Goal: Information Seeking & Learning: Understand process/instructions

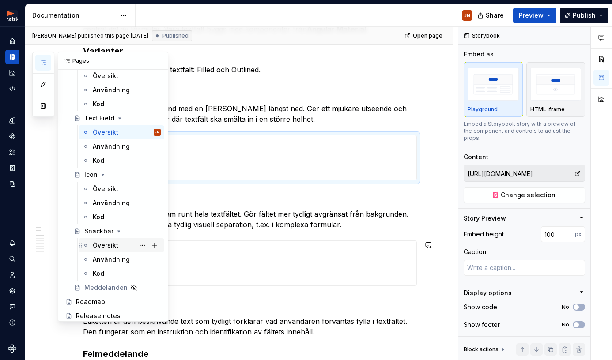
scroll to position [377, 0]
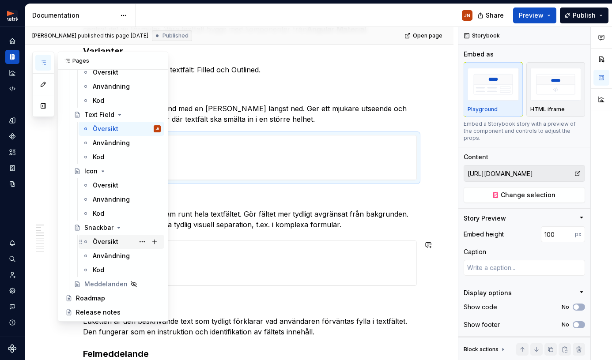
click at [114, 241] on div "Översikt" at bounding box center [106, 242] width 26 height 9
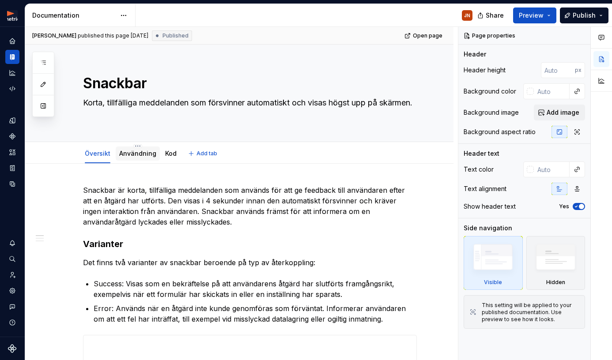
click at [141, 159] on div "Användning" at bounding box center [137, 153] width 37 height 11
click at [145, 154] on link "Användning" at bounding box center [137, 154] width 37 height 8
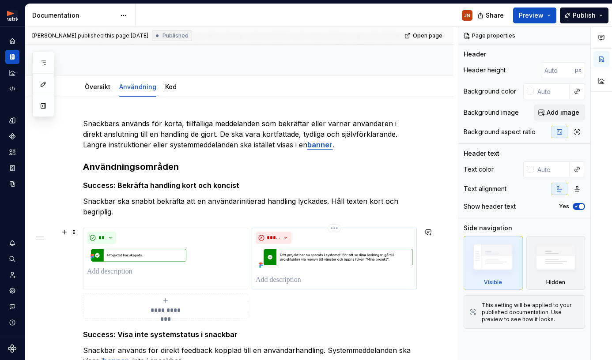
scroll to position [99, 0]
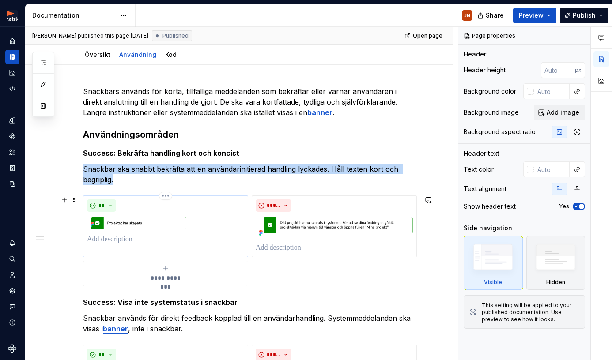
click at [151, 213] on div "**" at bounding box center [165, 222] width 157 height 45
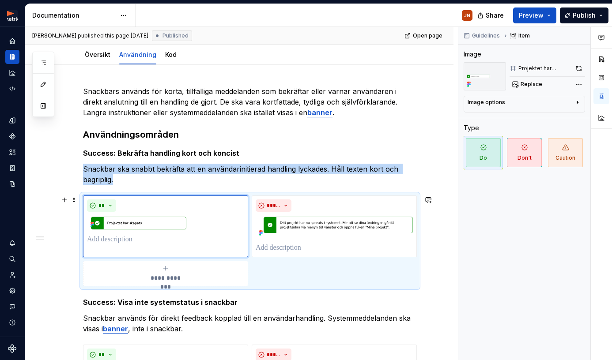
click at [304, 271] on div "**********" at bounding box center [250, 241] width 334 height 91
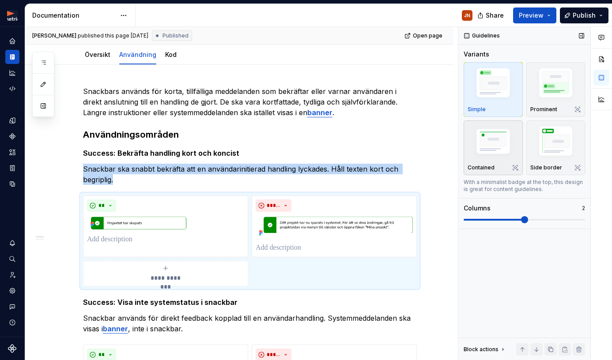
click at [499, 157] on img "button" at bounding box center [493, 142] width 51 height 34
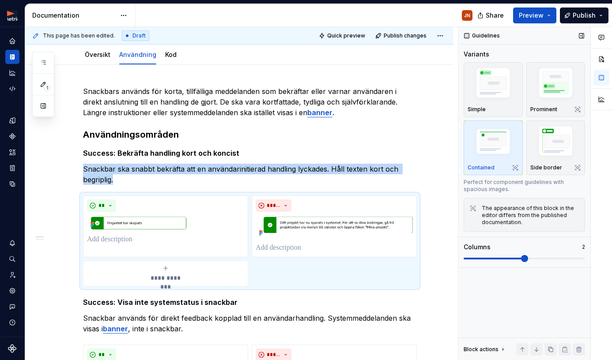
click at [492, 150] on img "button" at bounding box center [493, 142] width 51 height 34
click at [359, 36] on span "Quick preview" at bounding box center [346, 35] width 38 height 7
click at [358, 37] on span "Quick preview" at bounding box center [346, 35] width 38 height 7
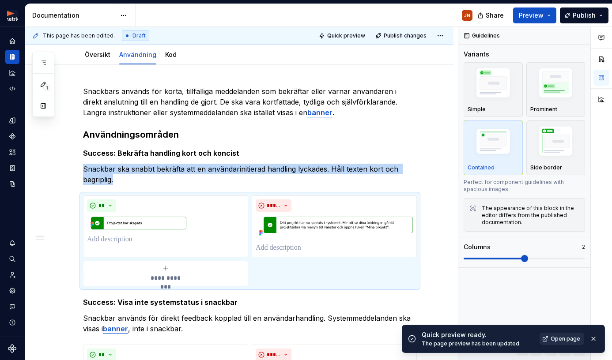
click at [544, 340] on link "Open page" at bounding box center [562, 339] width 45 height 12
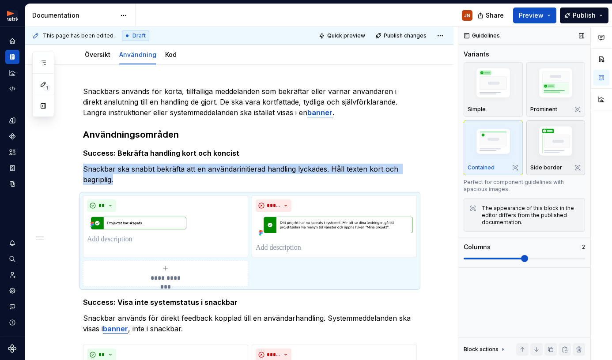
click at [544, 142] on img "button" at bounding box center [555, 143] width 51 height 38
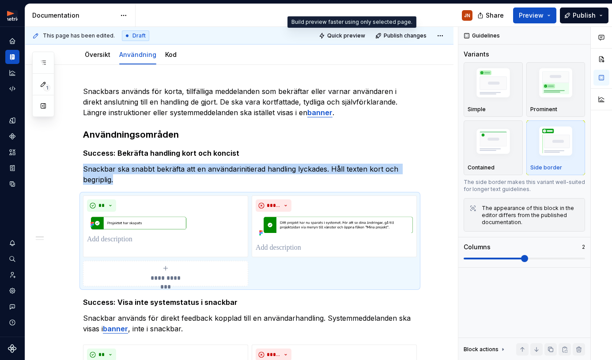
click at [354, 35] on span "Quick preview" at bounding box center [346, 35] width 38 height 7
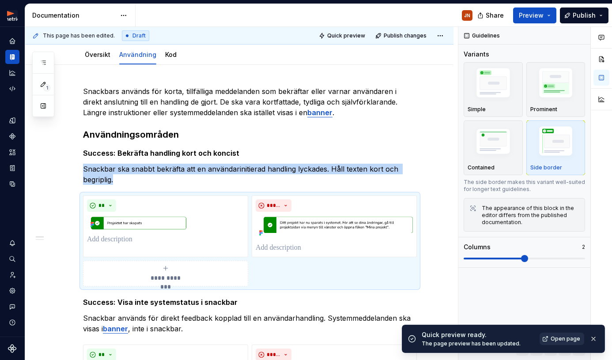
click at [544, 340] on span "Open page" at bounding box center [566, 339] width 30 height 7
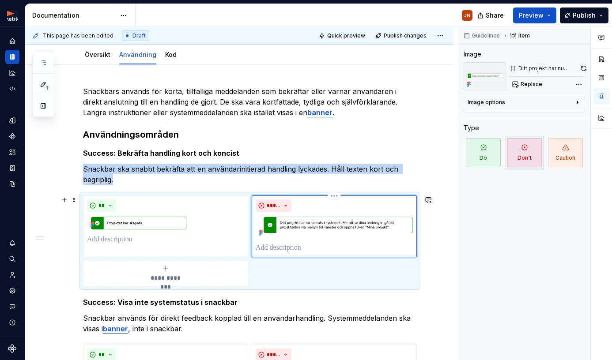
drag, startPoint x: 353, startPoint y: 204, endPoint x: 365, endPoint y: 216, distance: 16.9
click at [353, 204] on div "*****" at bounding box center [334, 206] width 157 height 12
click at [529, 83] on span "Replace" at bounding box center [532, 84] width 22 height 7
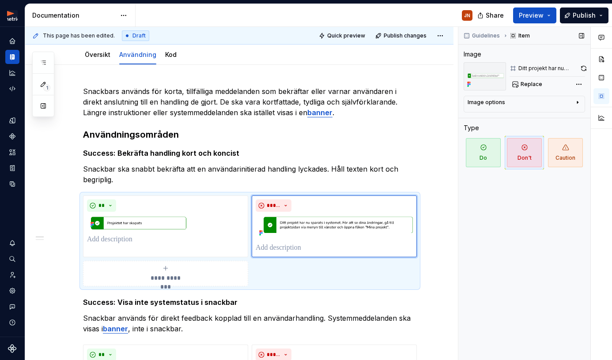
click at [529, 106] on div "Image options" at bounding box center [521, 104] width 106 height 11
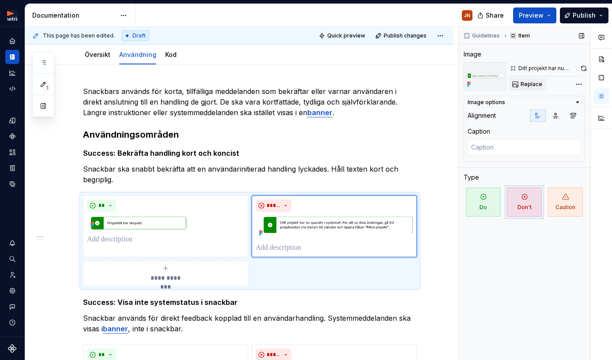
click at [531, 83] on span "Replace" at bounding box center [532, 84] width 22 height 7
click at [328, 281] on div "**********" at bounding box center [250, 241] width 334 height 91
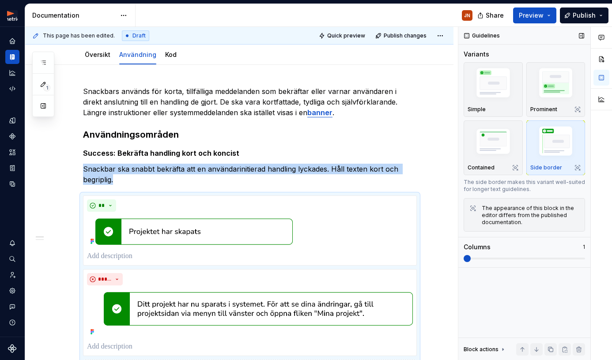
click at [478, 260] on span at bounding box center [524, 258] width 121 height 7
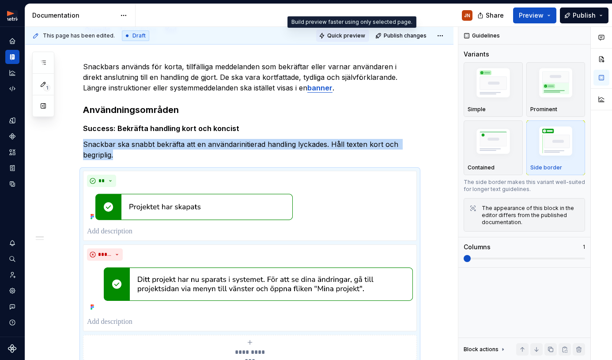
click at [326, 33] on button "Quick preview" at bounding box center [342, 36] width 53 height 12
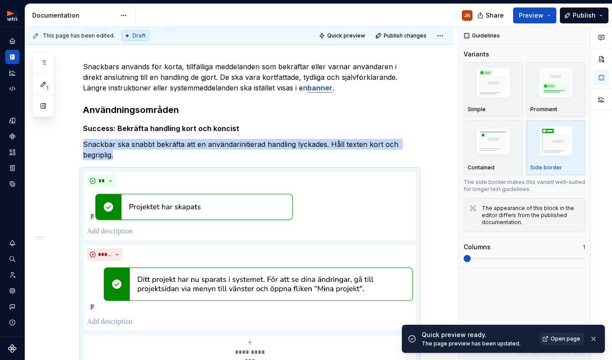
click at [544, 340] on span "Open page" at bounding box center [566, 339] width 30 height 7
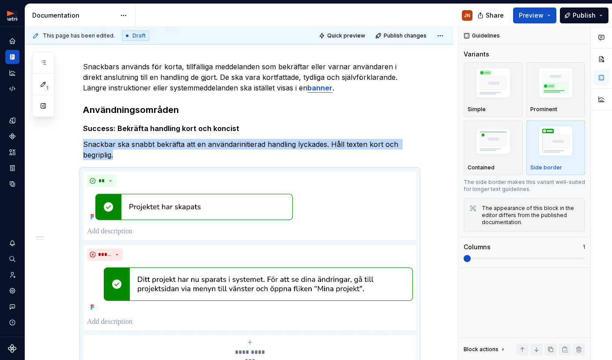
type textarea "*"
click at [147, 155] on p "Snackbar ska snabbt bekräfta att en användarinitierad handling lyckades. Håll t…" at bounding box center [250, 149] width 334 height 21
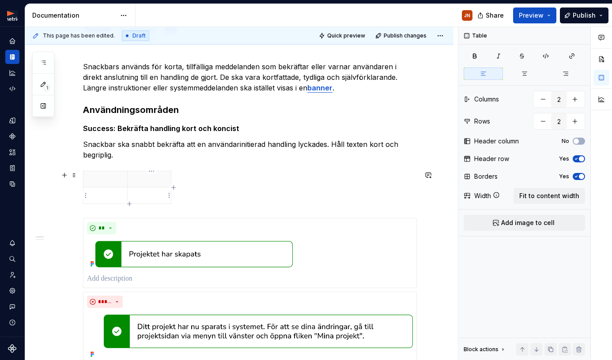
click at [159, 201] on td at bounding box center [149, 196] width 44 height 16
click at [544, 199] on span "Fit to content width" at bounding box center [549, 196] width 60 height 9
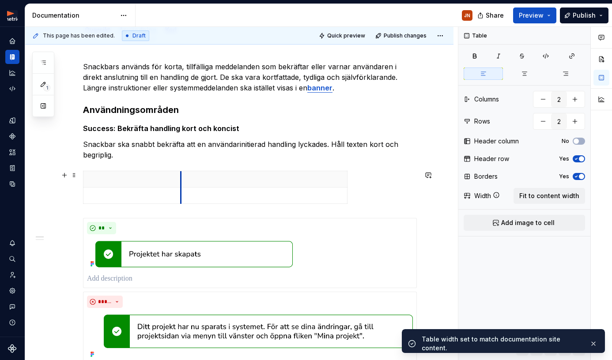
drag, startPoint x: 251, startPoint y: 182, endPoint x: 243, endPoint y: 194, distance: 14.6
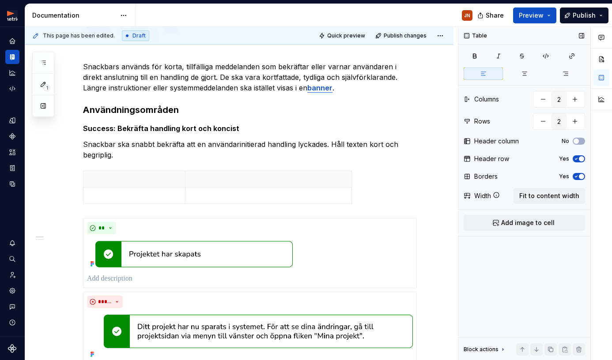
click at [529, 221] on span "Add image to cell" at bounding box center [527, 223] width 53 height 9
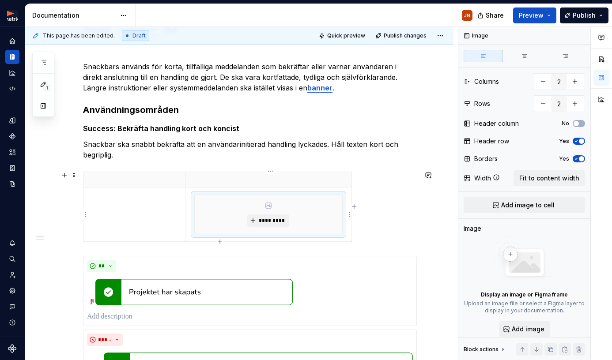
click at [330, 217] on div "*********" at bounding box center [268, 214] width 147 height 39
click at [278, 220] on span "*********" at bounding box center [271, 220] width 27 height 7
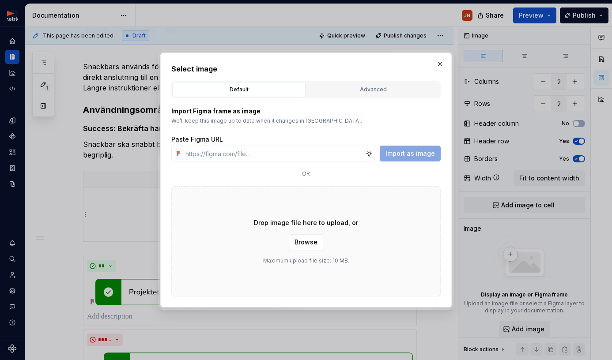
click at [366, 87] on div "Advanced" at bounding box center [373, 89] width 127 height 9
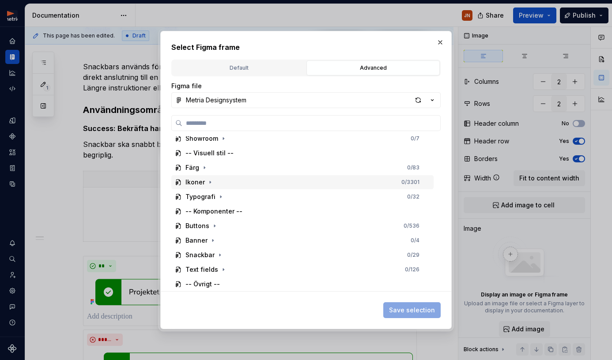
scroll to position [34, 0]
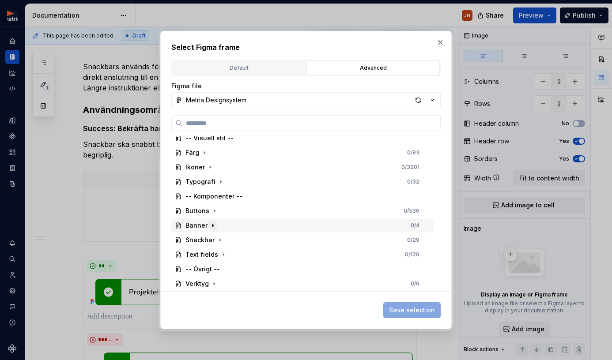
click at [213, 227] on icon "button" at bounding box center [212, 225] width 7 height 7
click at [216, 238] on icon "button" at bounding box center [219, 240] width 7 height 7
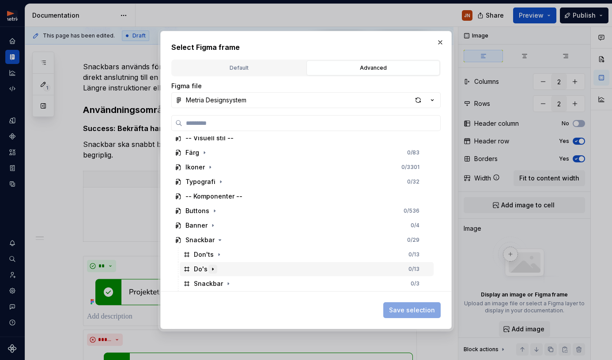
click at [209, 270] on icon "button" at bounding box center [212, 269] width 7 height 7
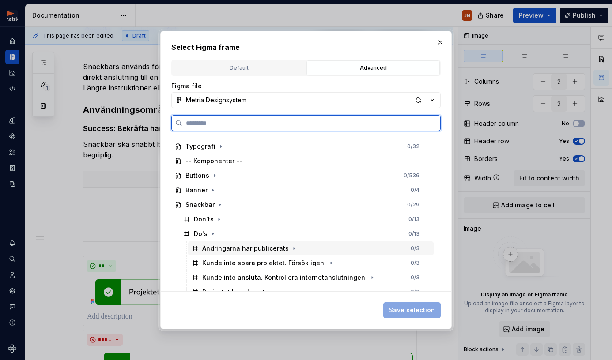
click at [238, 252] on div "Ändringarna har publicerats" at bounding box center [245, 248] width 87 height 9
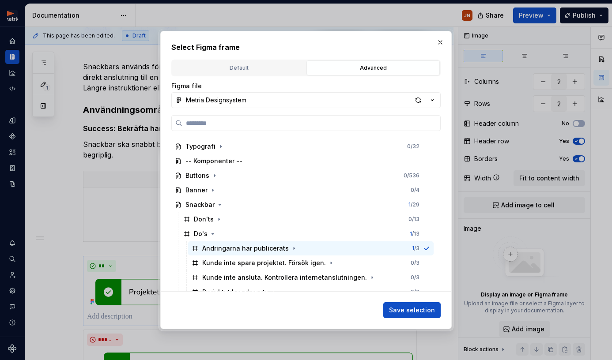
click at [413, 310] on span "Save selection" at bounding box center [412, 310] width 46 height 9
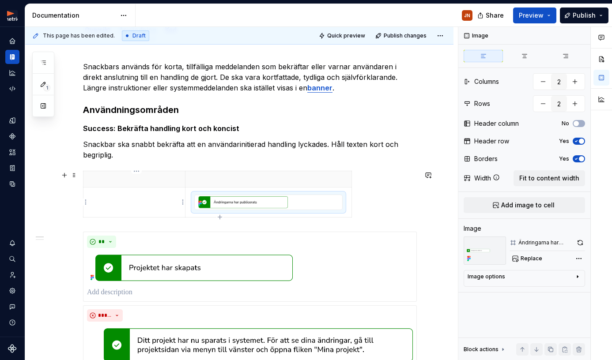
click at [129, 193] on p at bounding box center [134, 195] width 91 height 9
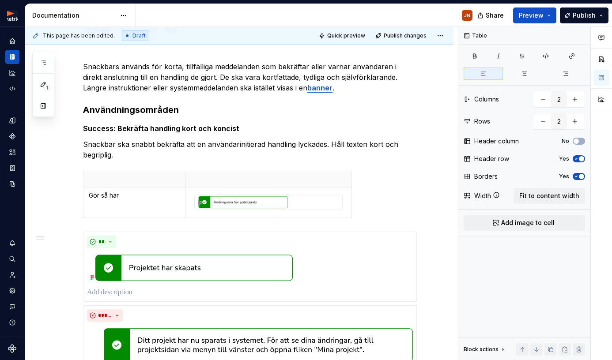
click at [353, 30] on button "Quick preview" at bounding box center [342, 36] width 53 height 12
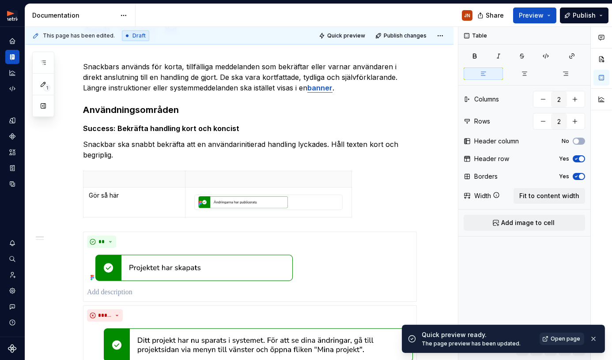
click at [544, 341] on span "Open page" at bounding box center [566, 339] width 30 height 7
click at [255, 203] on img at bounding box center [268, 202] width 147 height 15
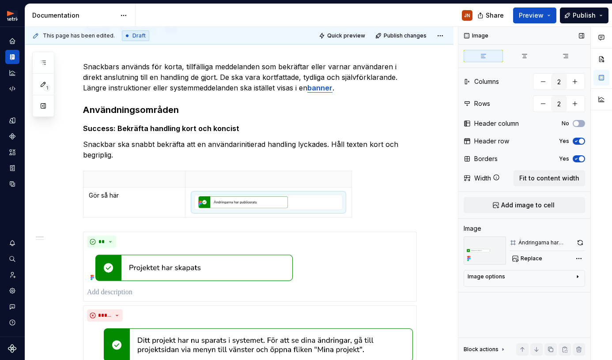
click at [515, 279] on div "Image options" at bounding box center [521, 278] width 106 height 11
click at [544, 290] on icon "button" at bounding box center [555, 290] width 7 height 7
click at [544, 290] on icon "button" at bounding box center [573, 290] width 7 height 7
click at [528, 291] on div "Alignment" at bounding box center [524, 290] width 113 height 12
click at [531, 290] on button "button" at bounding box center [538, 290] width 16 height 12
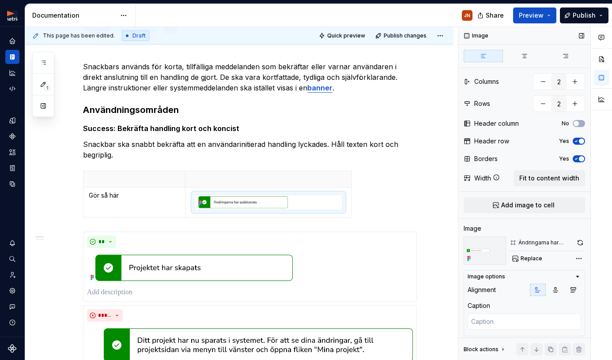
click at [507, 291] on div "Alignment" at bounding box center [524, 290] width 113 height 12
click at [544, 258] on div "Comments Open comments No comments yet Select ‘Comment’ from the block context …" at bounding box center [535, 194] width 154 height 334
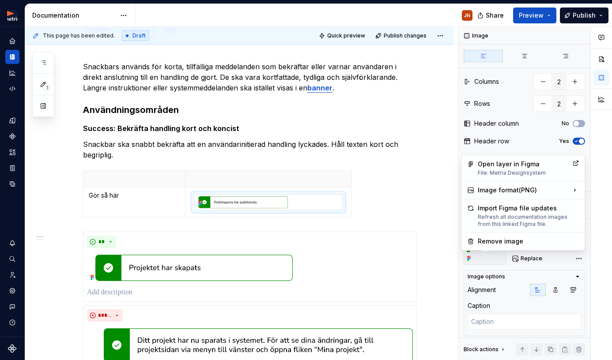
click at [373, 222] on html "Metria Designsystem JN Design system data Documentation JN Share Preview Publis…" at bounding box center [306, 180] width 612 height 360
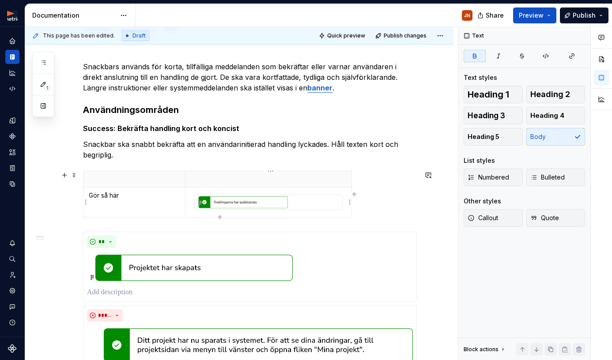
click at [325, 200] on img at bounding box center [268, 202] width 147 height 15
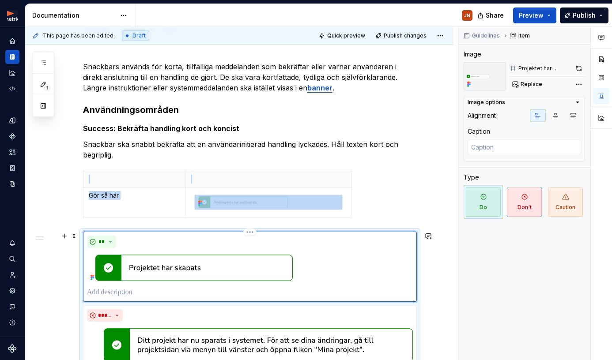
click at [259, 268] on img at bounding box center [250, 268] width 326 height 32
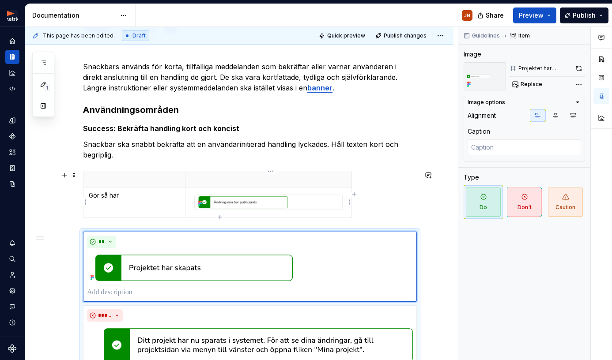
click at [307, 207] on img at bounding box center [268, 202] width 147 height 15
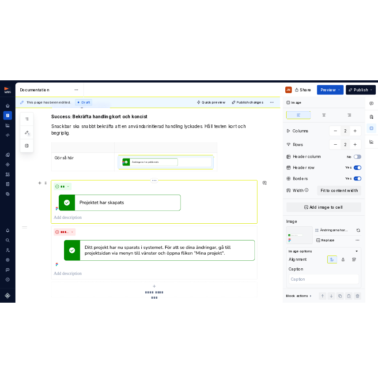
scroll to position [197, 0]
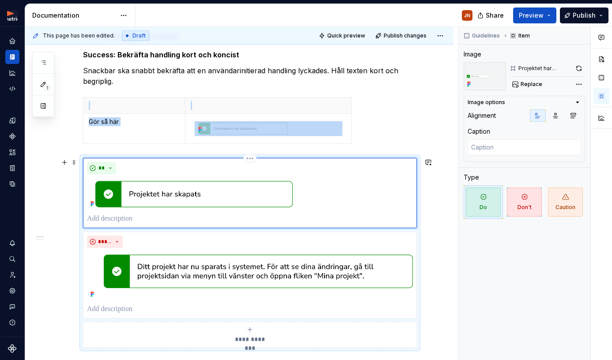
click at [211, 193] on img at bounding box center [250, 194] width 326 height 32
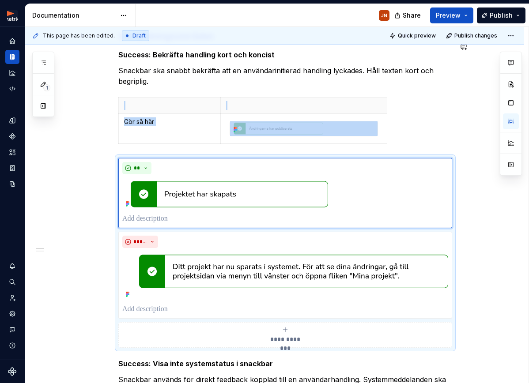
scroll to position [187, 0]
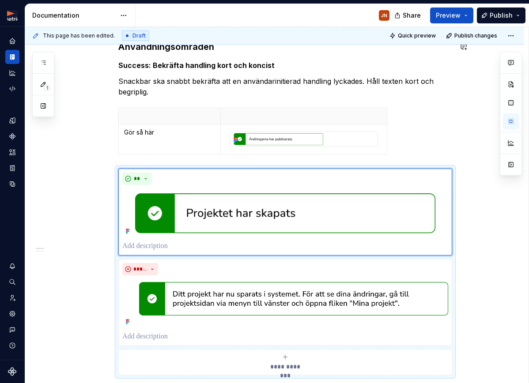
type textarea "*"
